Goal: Task Accomplishment & Management: Manage account settings

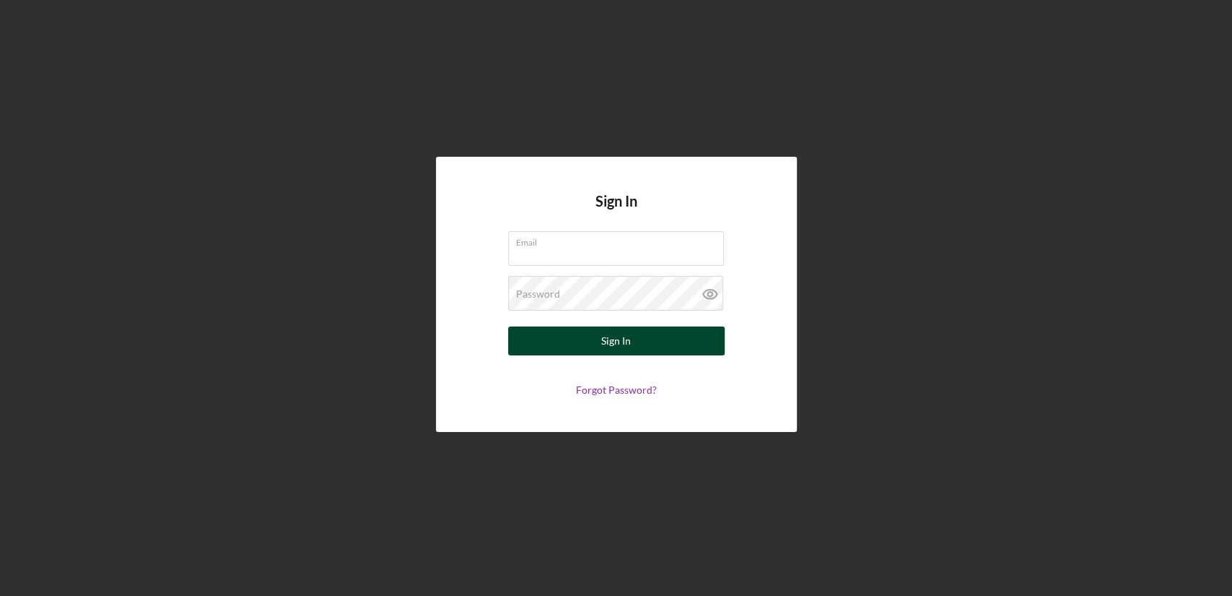
type input "[EMAIL_ADDRESS][DOMAIN_NAME]"
click at [606, 343] on div "Sign In" at bounding box center [616, 340] width 30 height 29
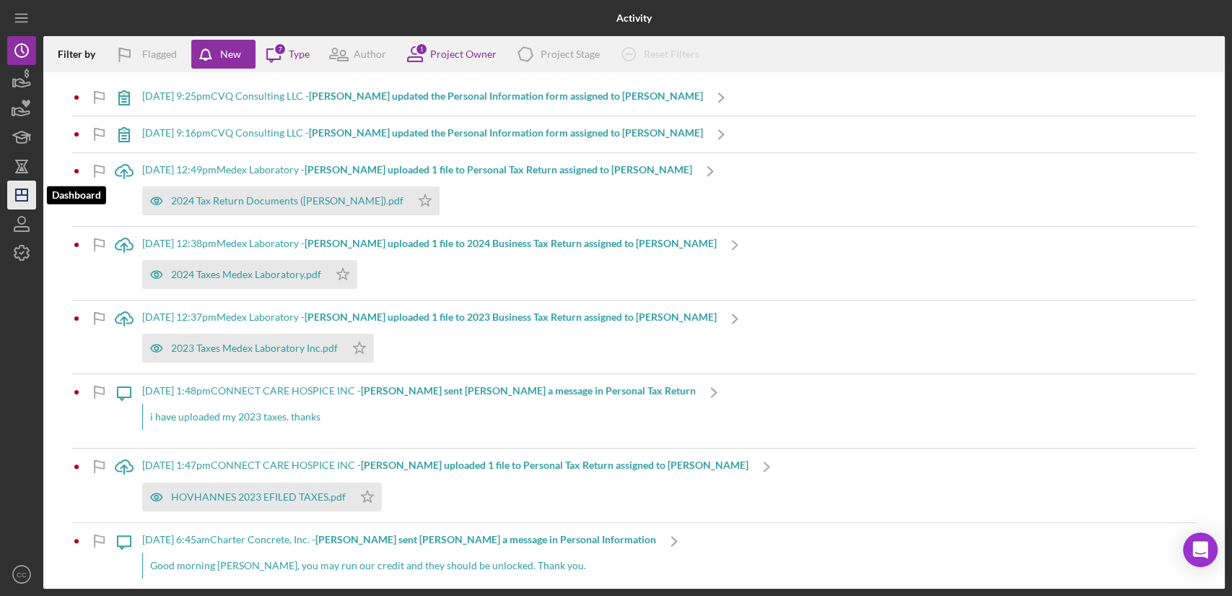
click at [24, 193] on icon "Icon/Dashboard" at bounding box center [22, 195] width 36 height 36
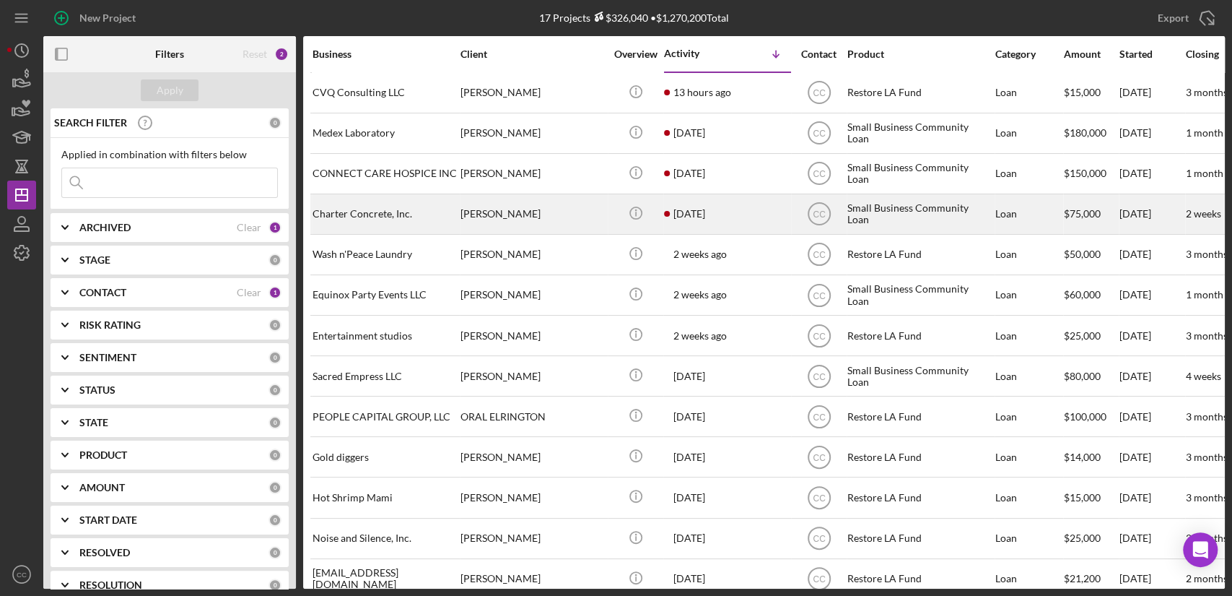
click at [544, 218] on div "[PERSON_NAME]" at bounding box center [533, 214] width 144 height 38
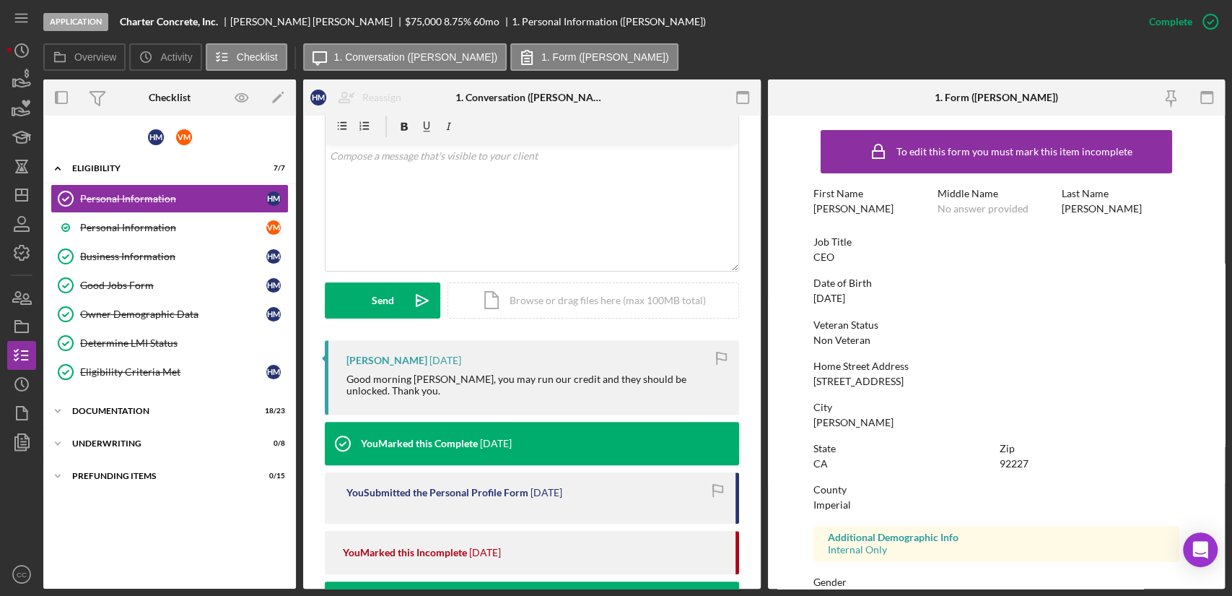
scroll to position [240, 0]
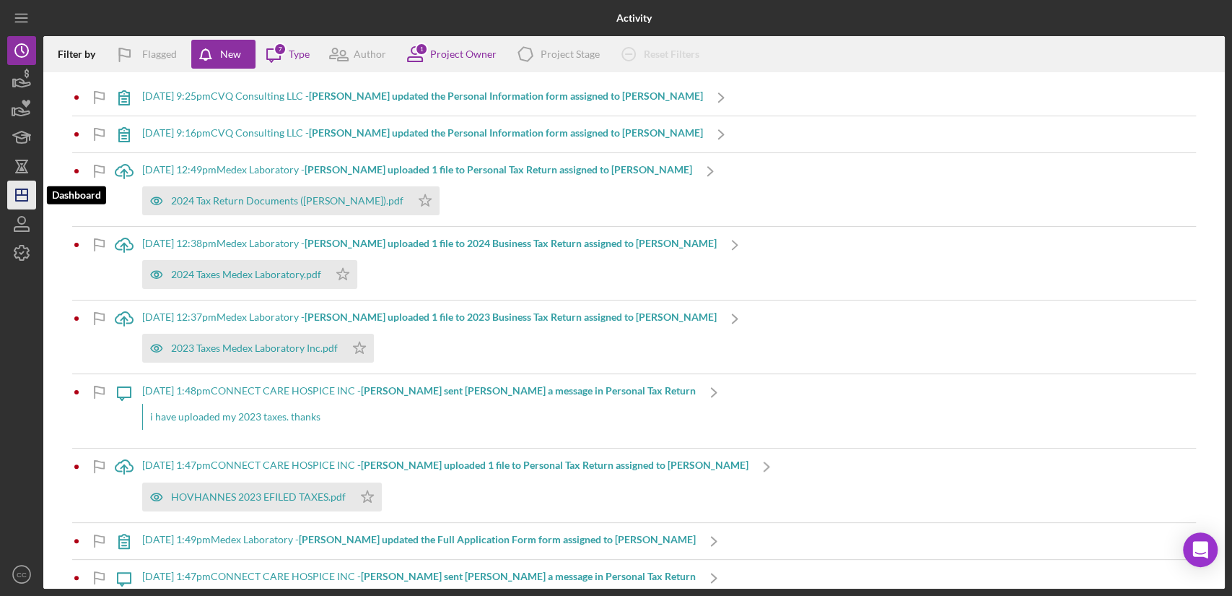
click at [14, 194] on icon "Icon/Dashboard" at bounding box center [22, 195] width 36 height 36
